Goal: Use online tool/utility: Use online tool/utility

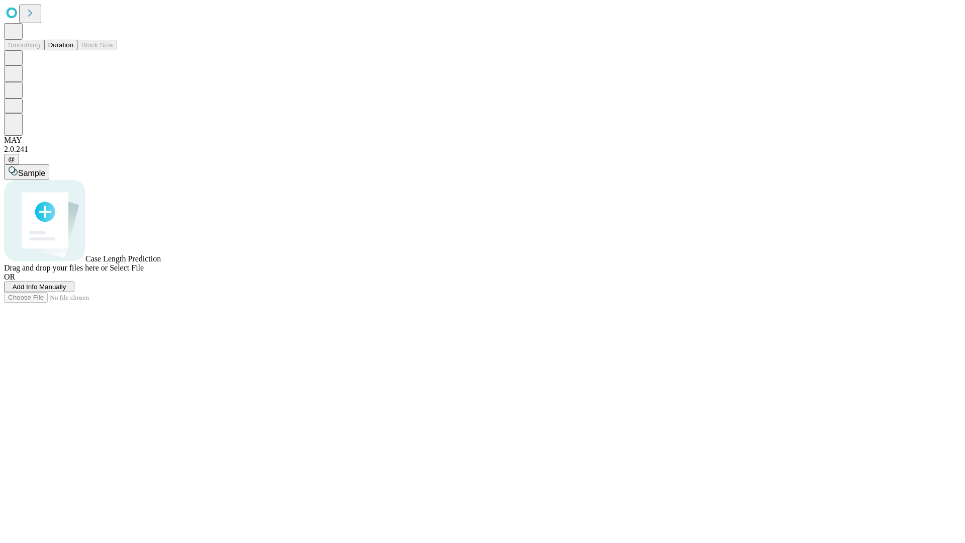
click at [73, 50] on button "Duration" at bounding box center [60, 45] width 33 height 11
click at [144, 272] on span "Select File" at bounding box center [127, 267] width 34 height 9
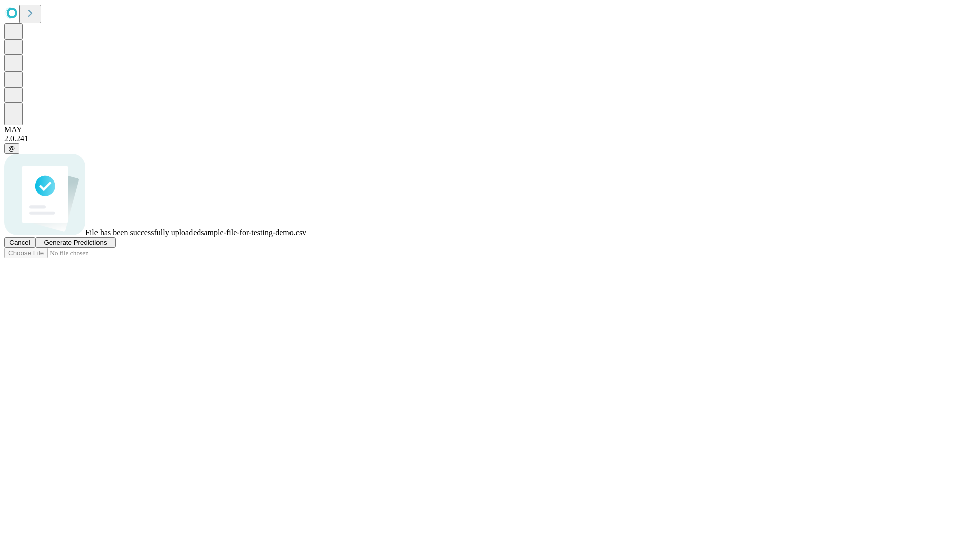
click at [107, 246] on span "Generate Predictions" at bounding box center [75, 243] width 63 height 8
